Goal: Task Accomplishment & Management: Manage account settings

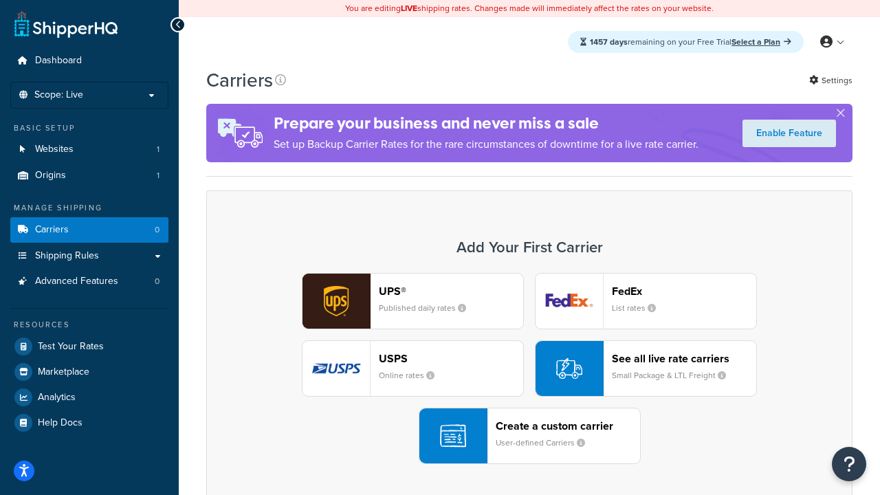
click at [529, 368] on div "UPS® Published daily rates FedEx List rates USPS Online rates See all live rate…" at bounding box center [529, 368] width 617 height 191
click at [684, 291] on header "FedEx" at bounding box center [684, 291] width 144 height 13
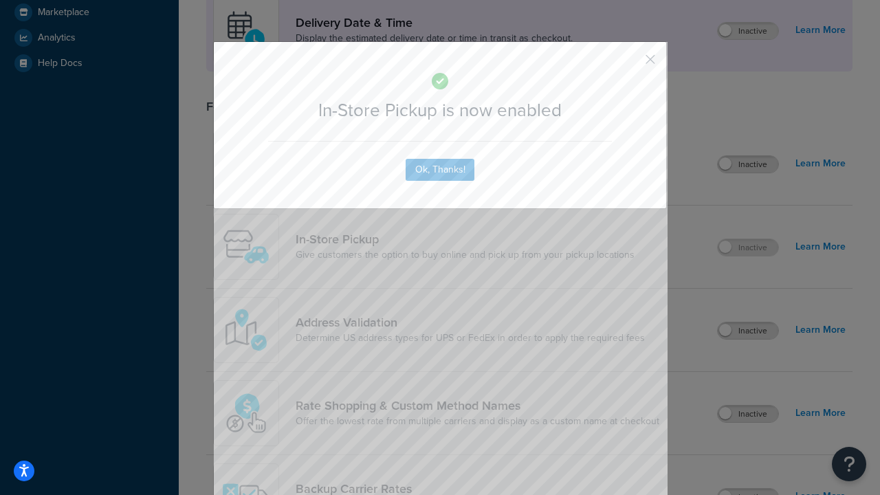
scroll to position [386, 0]
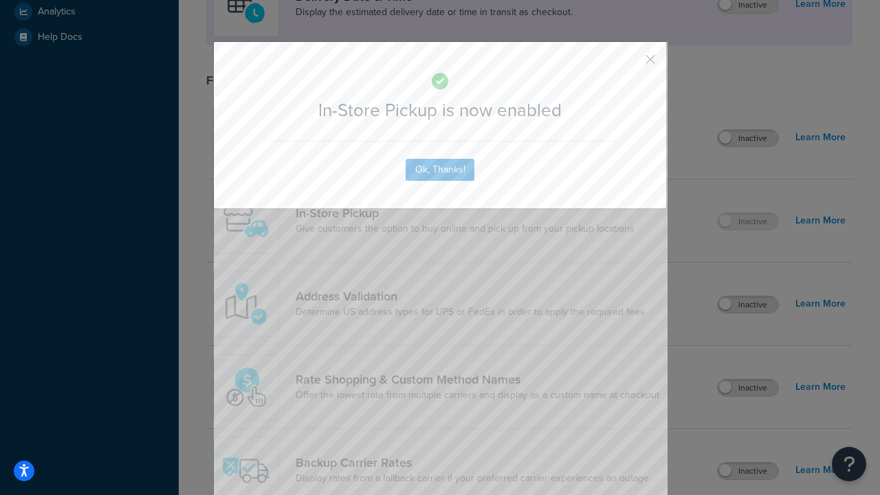
click at [630, 64] on button "button" at bounding box center [629, 64] width 3 height 3
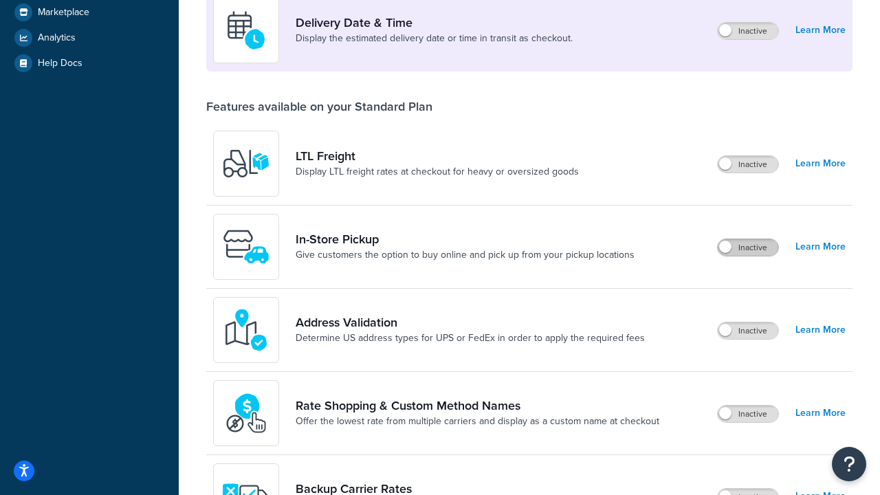
scroll to position [333, 0]
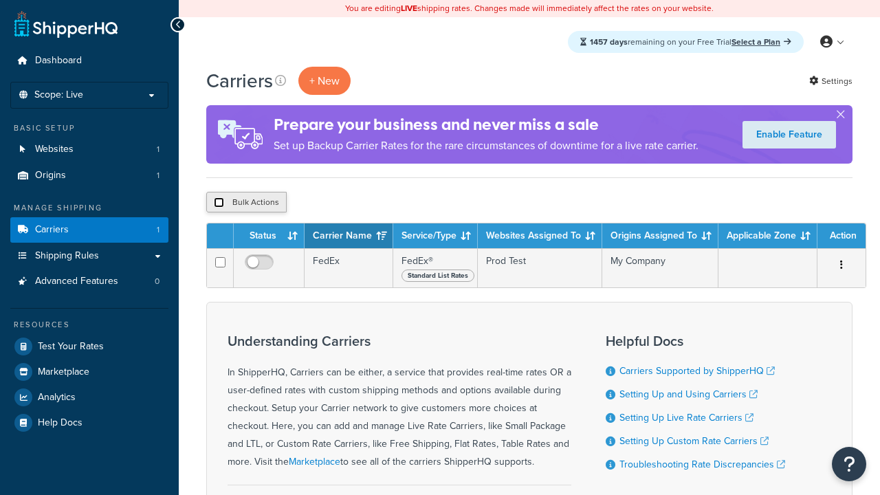
click at [219, 203] on input "checkbox" at bounding box center [219, 202] width 10 height 10
checkbox input "true"
click at [0, 0] on button "Delete" at bounding box center [0, 0] width 0 height 0
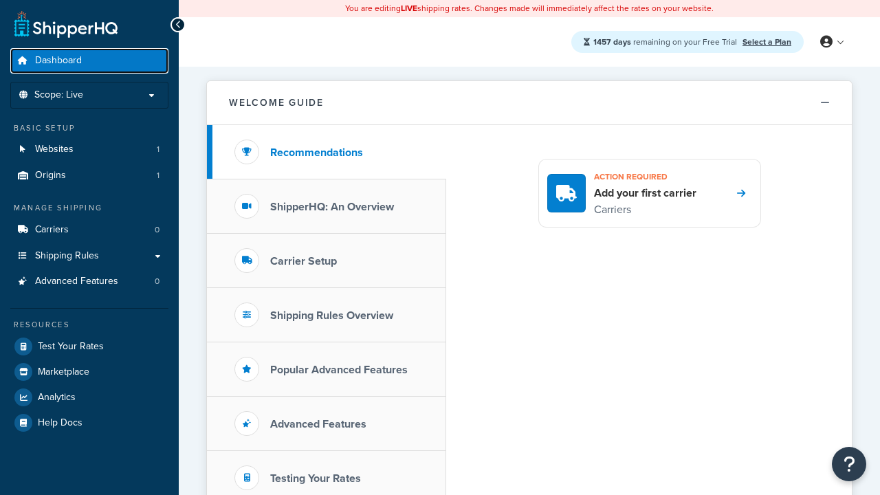
click at [58, 60] on span "Dashboard" at bounding box center [58, 61] width 47 height 12
click at [831, 42] on icon at bounding box center [826, 42] width 12 height 12
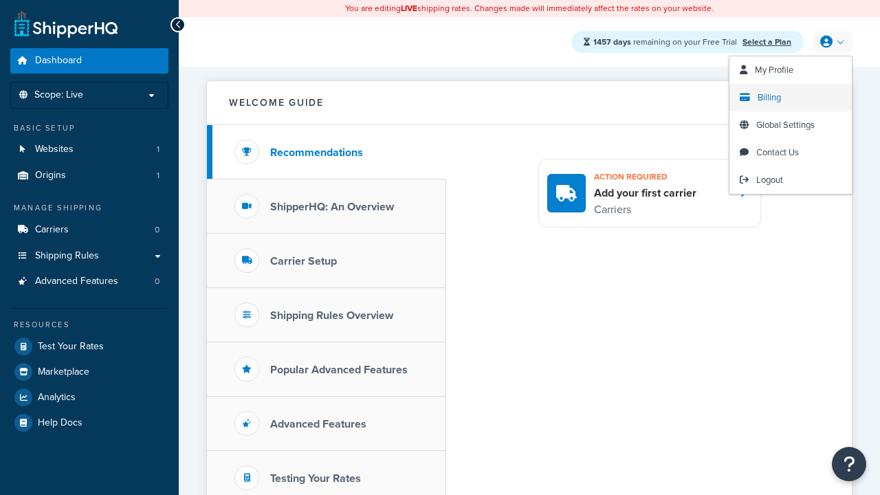
click at [769, 98] on span "Billing" at bounding box center [768, 97] width 23 height 13
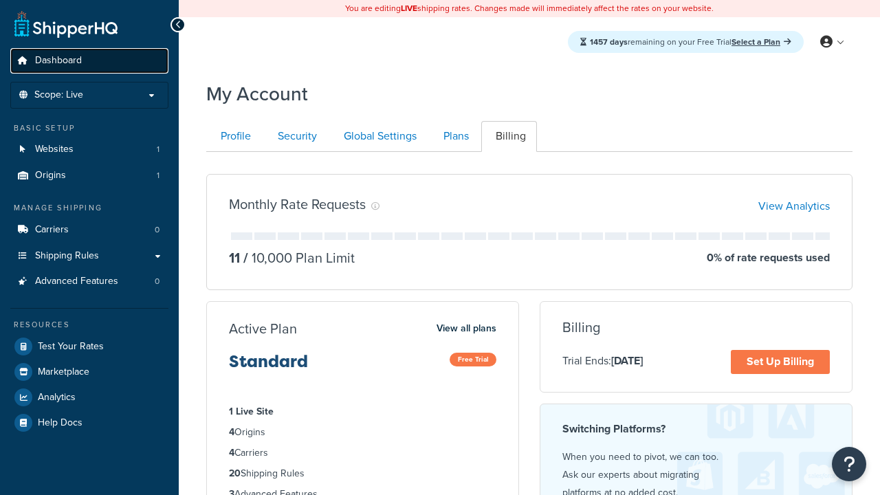
click at [58, 60] on span "Dashboard" at bounding box center [58, 61] width 47 height 12
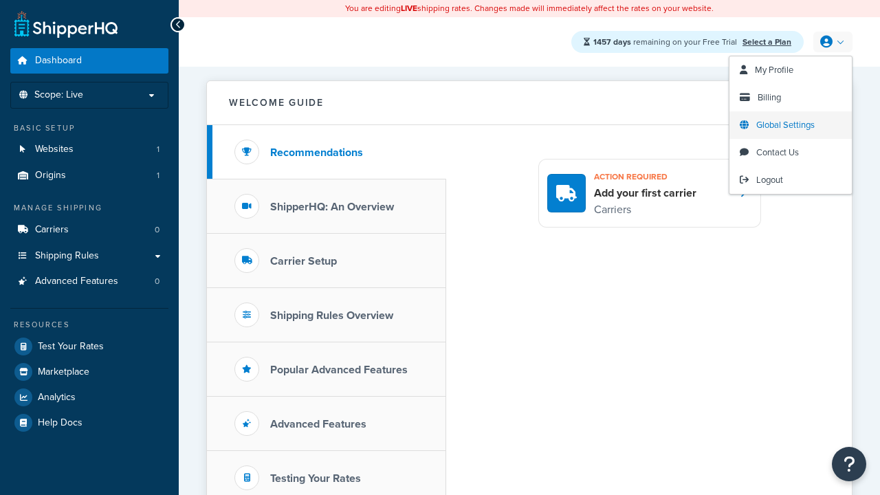
click at [785, 125] on span "Global Settings" at bounding box center [785, 124] width 58 height 13
